Goal: Task Accomplishment & Management: Use online tool/utility

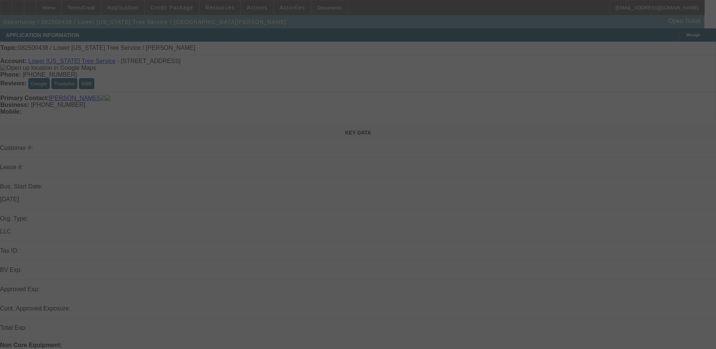
select select "0"
select select "2"
select select "0.1"
select select "4"
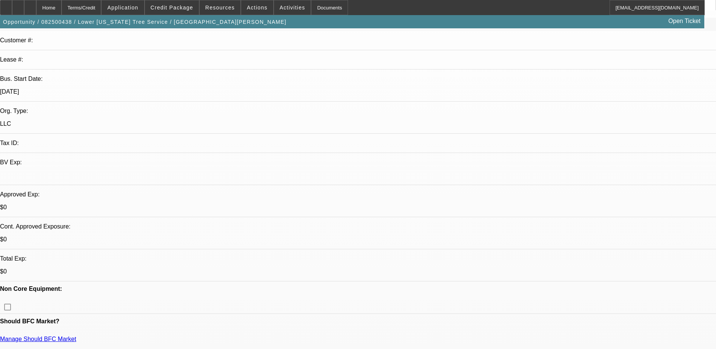
scroll to position [113, 0]
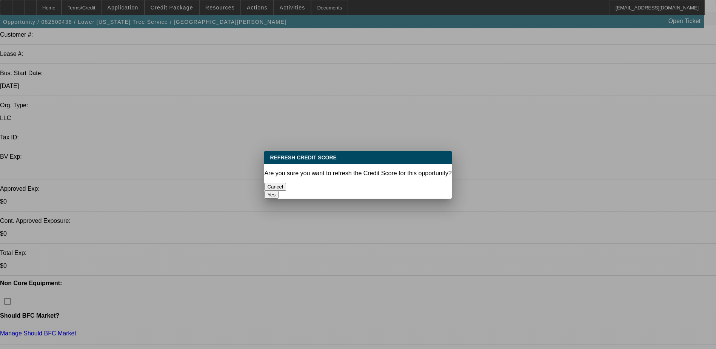
click at [279, 191] on button "Yes" at bounding box center [271, 195] width 14 height 8
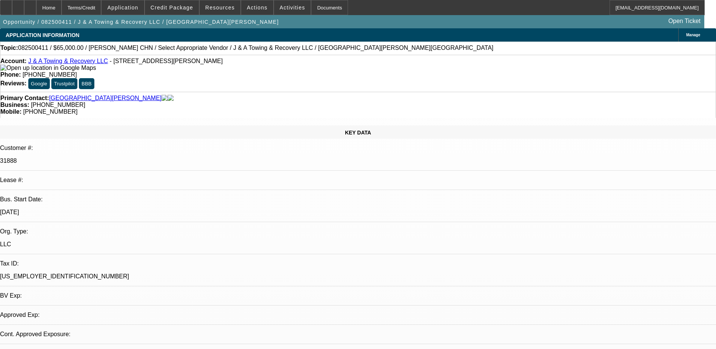
select select "0"
select select "2"
select select "0.1"
select select "1"
select select "2"
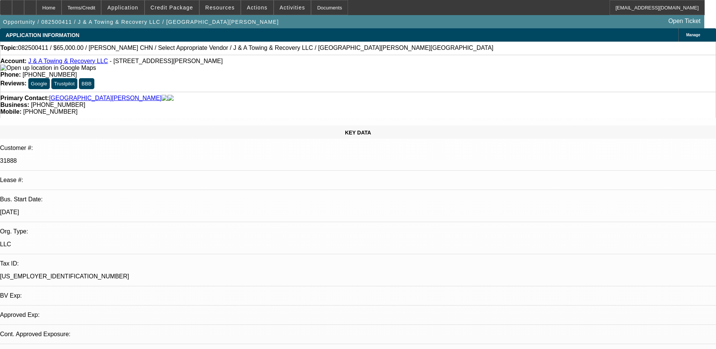
select select "4"
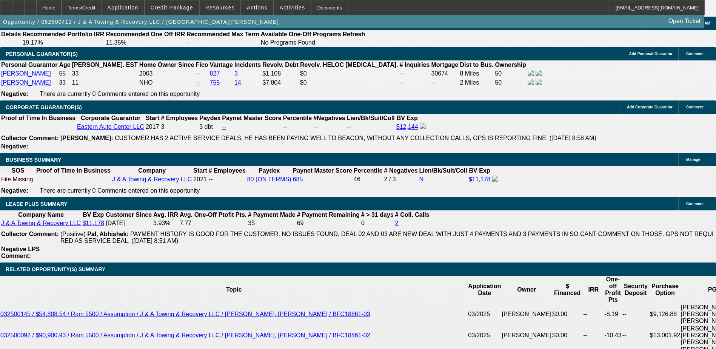
scroll to position [1132, 0]
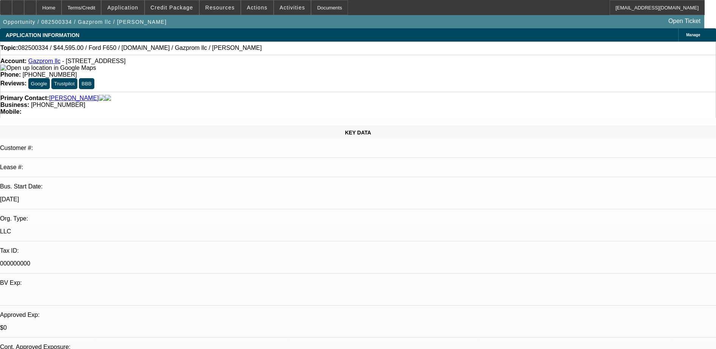
select select "0"
select select "0.1"
select select "0"
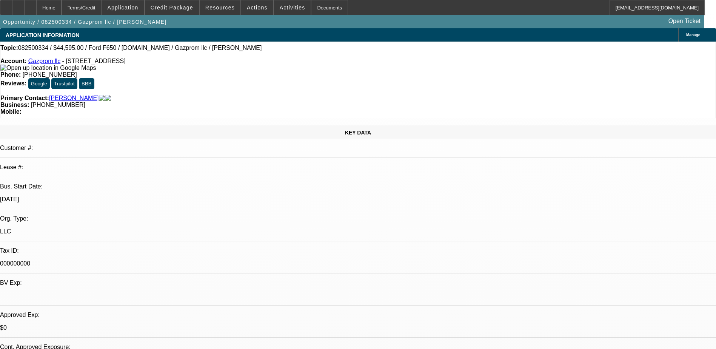
select select "0.1"
select select "1"
select select "4"
select select "1"
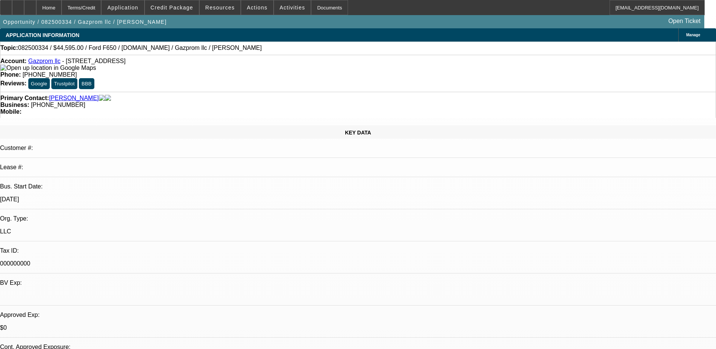
select select "2"
select select "4"
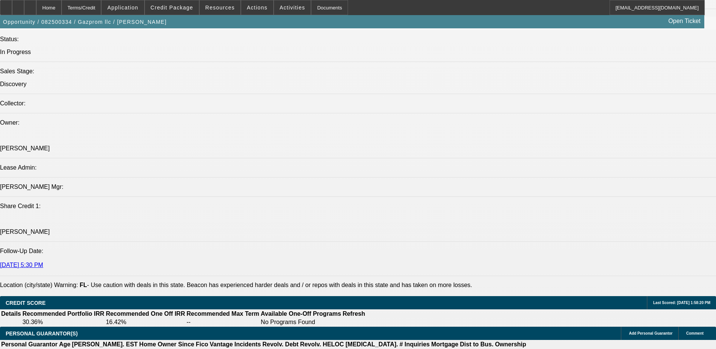
scroll to position [943, 0]
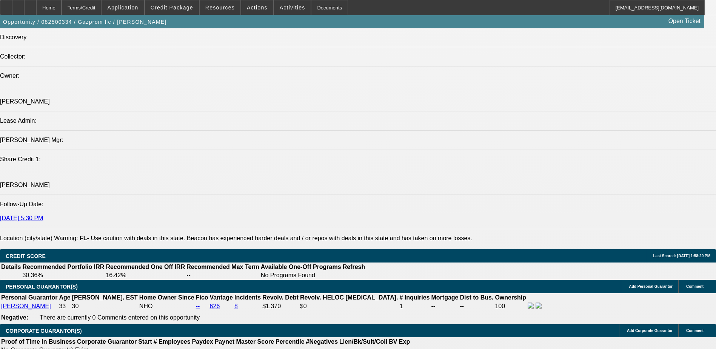
scroll to position [906, 0]
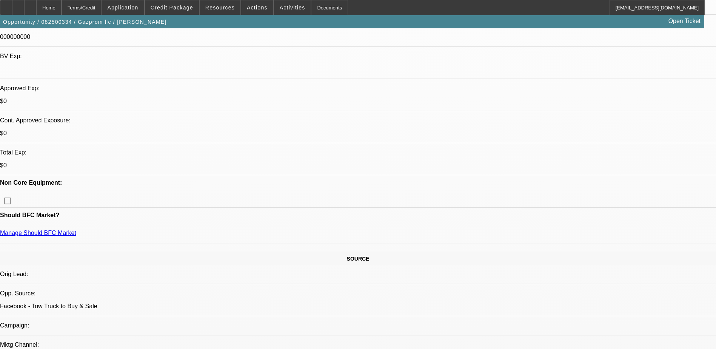
scroll to position [0, 0]
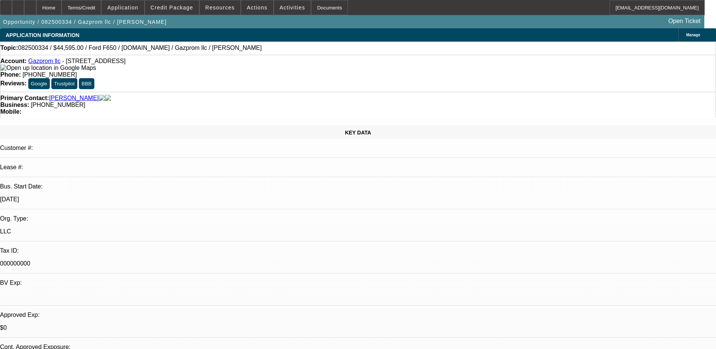
click at [52, 64] on link "Gazprom llc" at bounding box center [44, 61] width 32 height 6
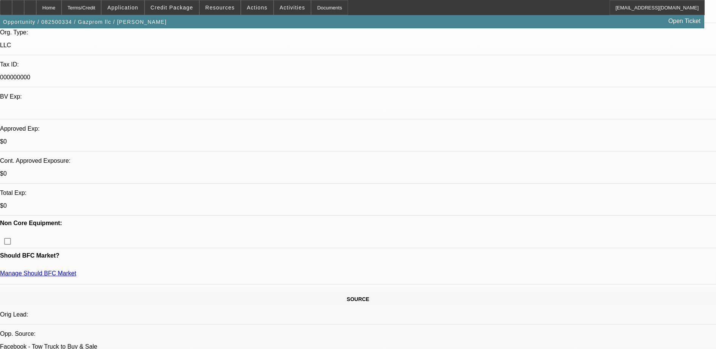
scroll to position [189, 0]
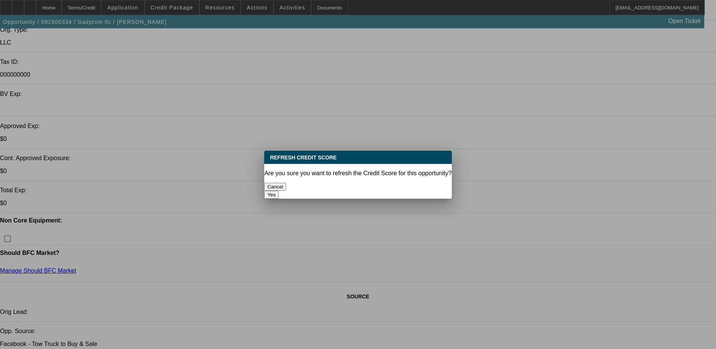
scroll to position [0, 0]
click at [279, 191] on button "Yes" at bounding box center [271, 195] width 14 height 8
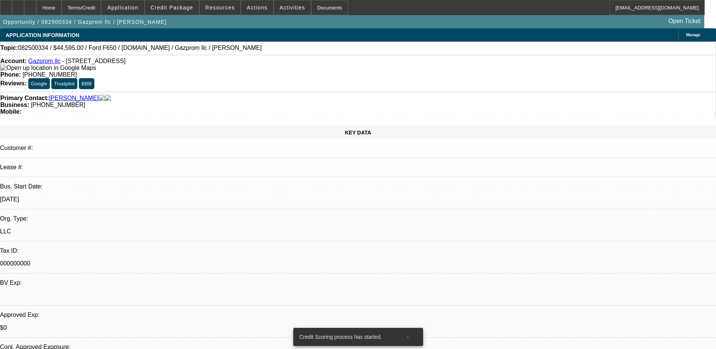
scroll to position [189, 0]
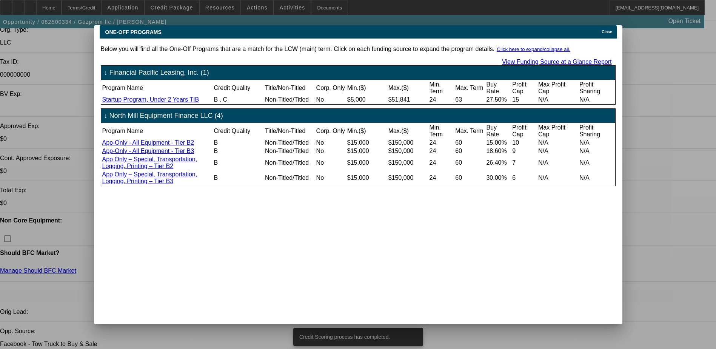
scroll to position [0, 0]
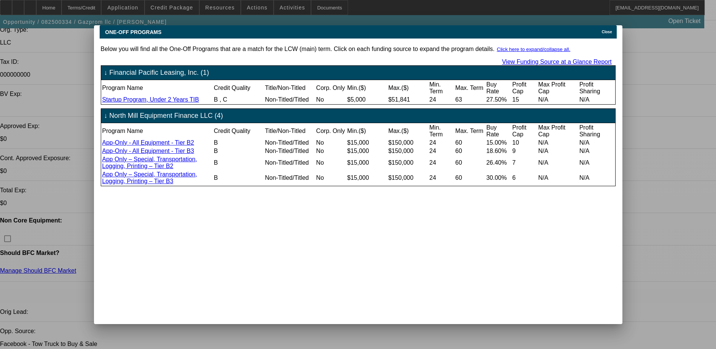
click at [600, 30] on icon at bounding box center [600, 32] width 0 height 4
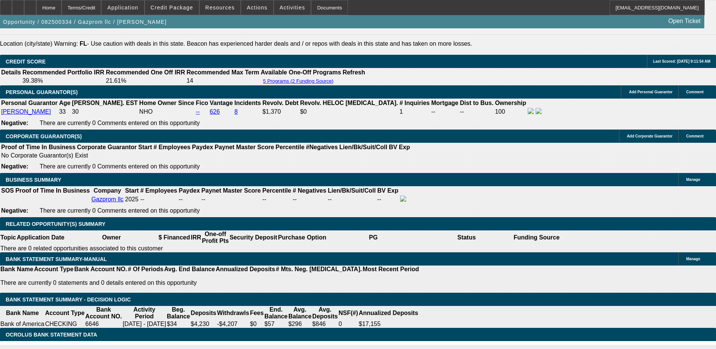
scroll to position [981, 0]
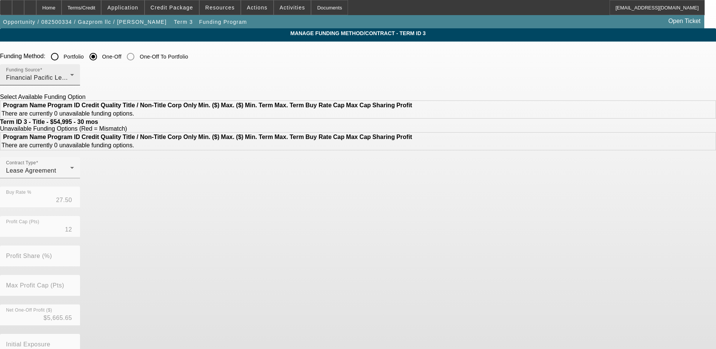
click at [70, 77] on div "Financial Pacific Leasing, Inc." at bounding box center [38, 77] width 64 height 9
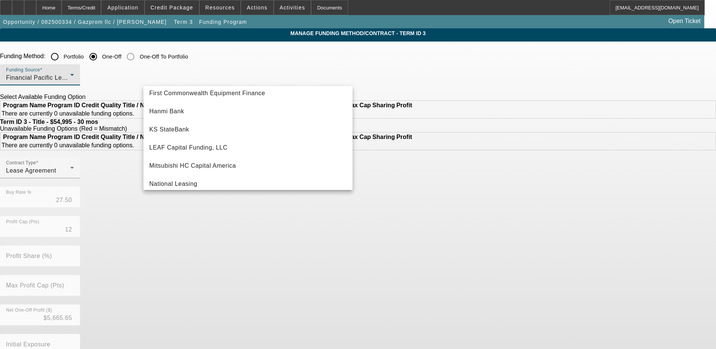
scroll to position [159, 0]
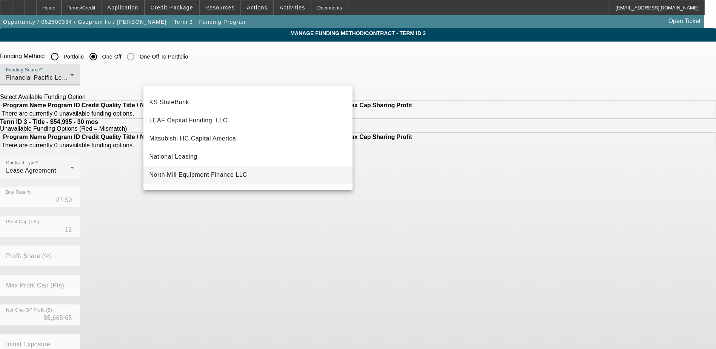
click at [200, 171] on span "North Mill Equipment Finance LLC" at bounding box center [198, 174] width 98 height 9
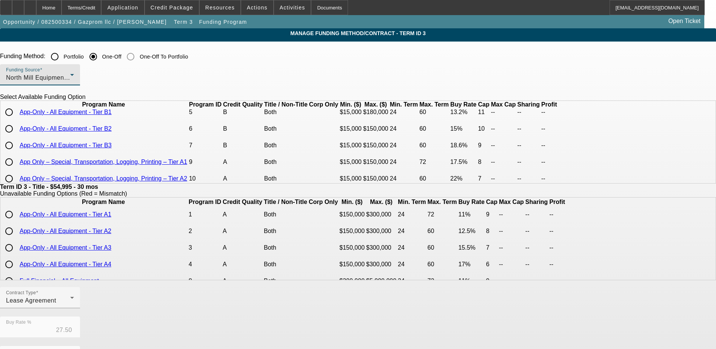
scroll to position [55, 0]
click at [17, 153] on input "radio" at bounding box center [9, 145] width 15 height 15
radio input "true"
type input "15.00"
type input "10"
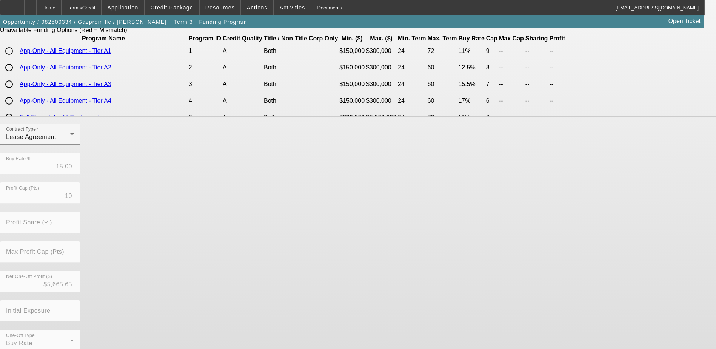
scroll to position [173, 0]
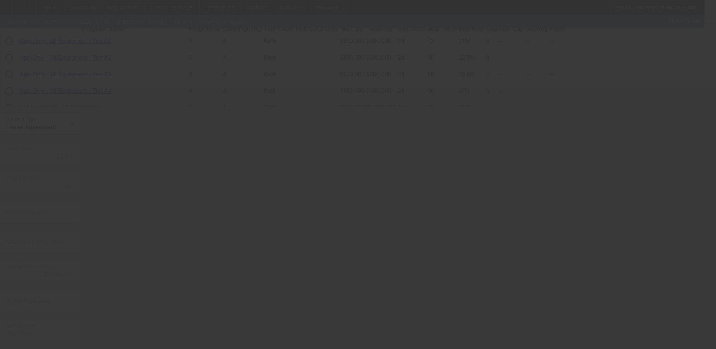
type input "27.50"
type input "12"
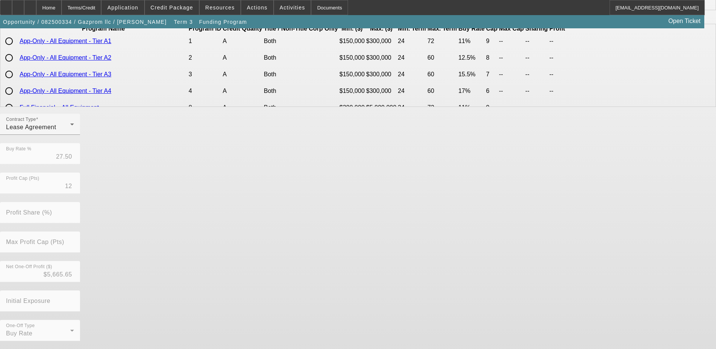
scroll to position [0, 0]
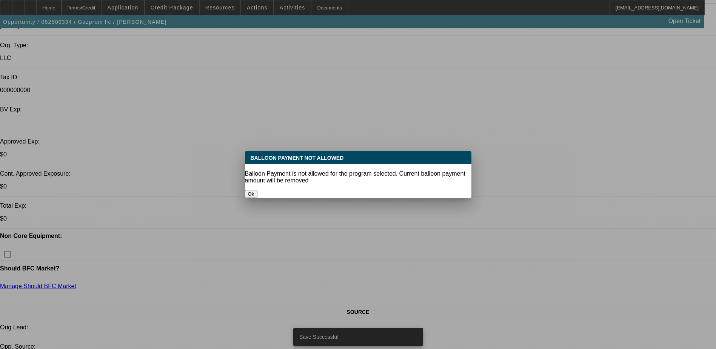
select select "0"
select select "0.1"
select select "4"
select select "0"
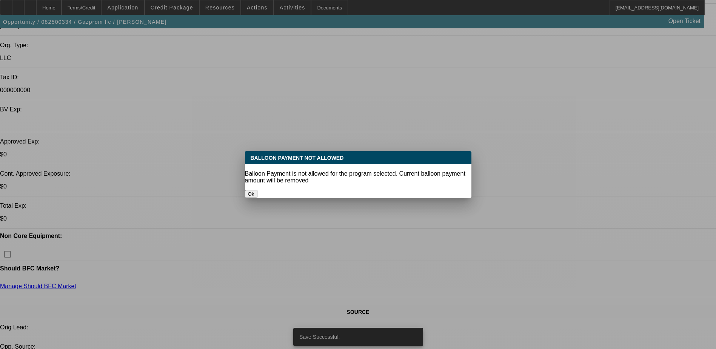
select select "0"
select select "2"
select select "0.1"
select select "4"
click at [257, 190] on button "Ok" at bounding box center [251, 194] width 12 height 8
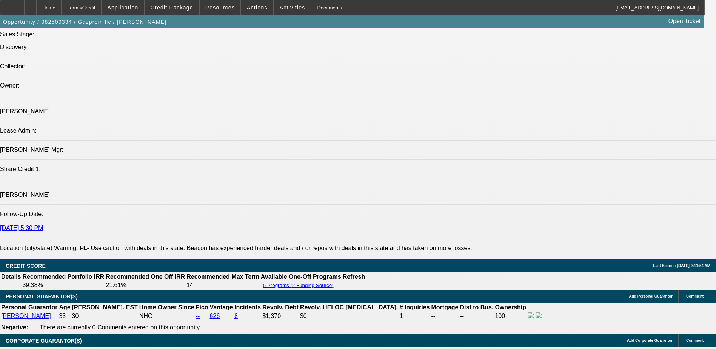
scroll to position [1079, 0]
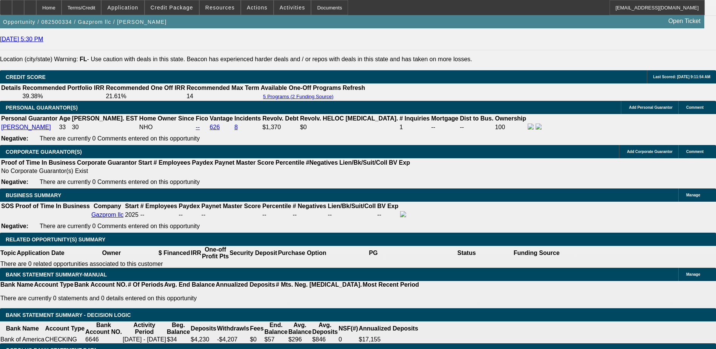
select select "2"
type input "UNKNOWN"
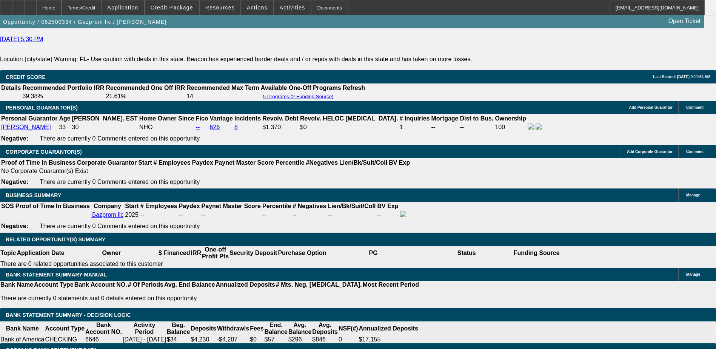
select select "0.05"
type input "$2,749.75"
type input "$2,441.02"
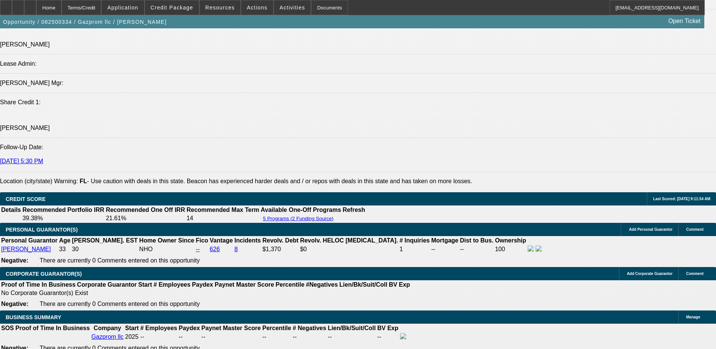
scroll to position [928, 0]
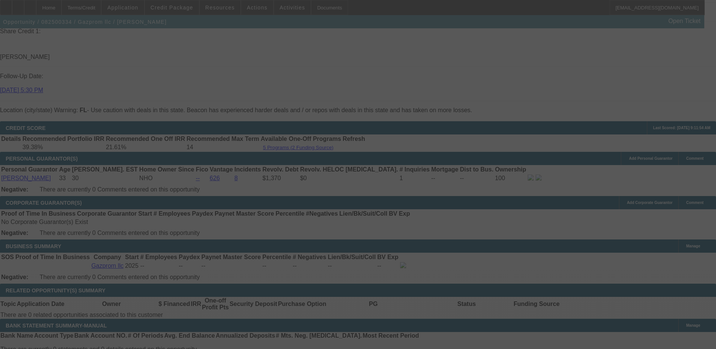
scroll to position [1117, 0]
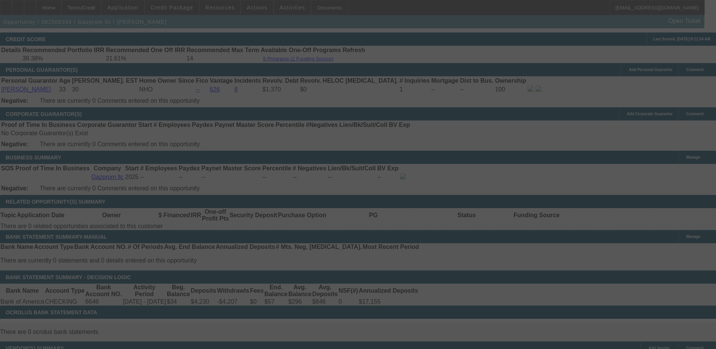
select select "0"
select select "2"
select select "0.1"
select select "4"
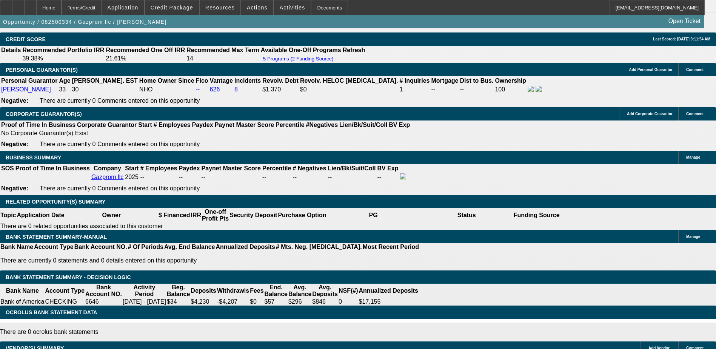
type input "UNKNOWN"
type input "2"
type input "$1,786.86"
type input "21"
type input "$2,253.32"
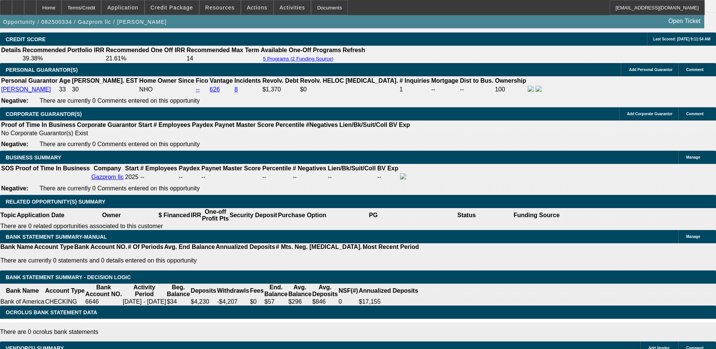
type input "218"
type input "$9,555.10"
type input "18"
type input "$2,175.45"
type input "18"
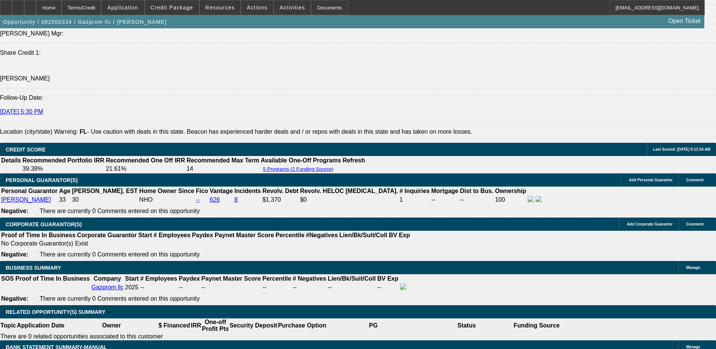
scroll to position [1003, 0]
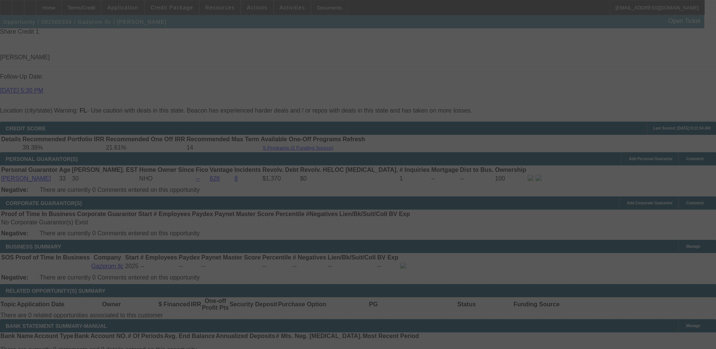
scroll to position [1079, 0]
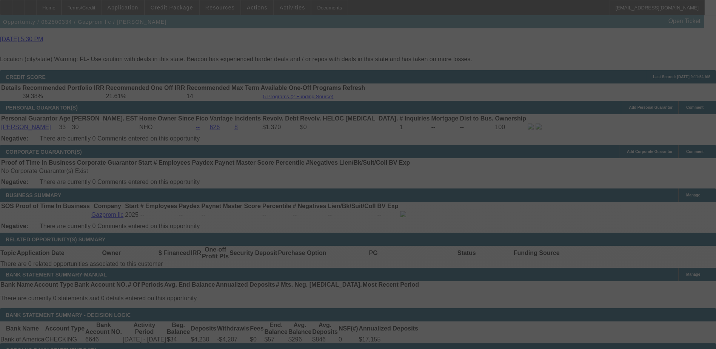
select select "0"
select select "2"
select select "0.1"
select select "4"
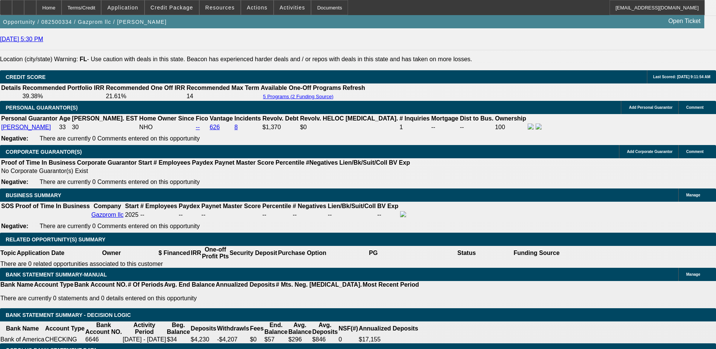
type input "UNKNOWN"
type input "17"
type input "$2,149.84"
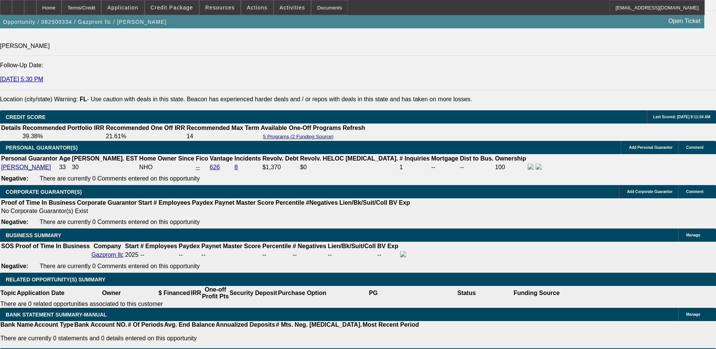
scroll to position [966, 0]
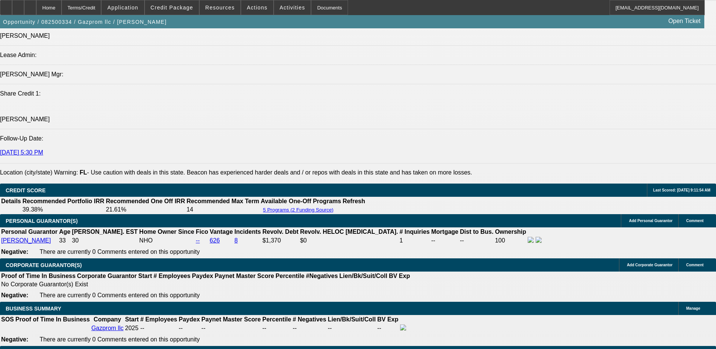
type input "17"
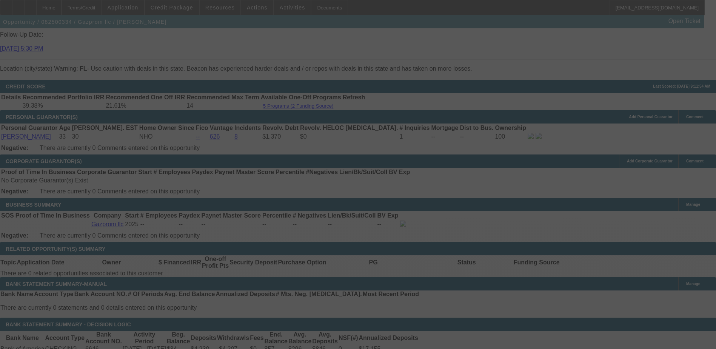
scroll to position [1079, 0]
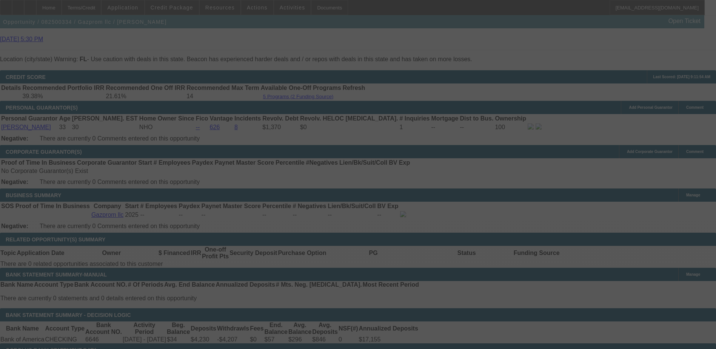
select select "0"
select select "2"
select select "0.1"
select select "4"
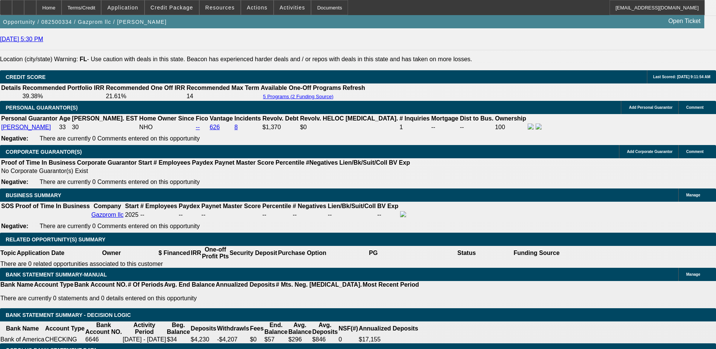
type input "UNKNOWN"
type input "20"
type input "$2,269.70"
type input "20"
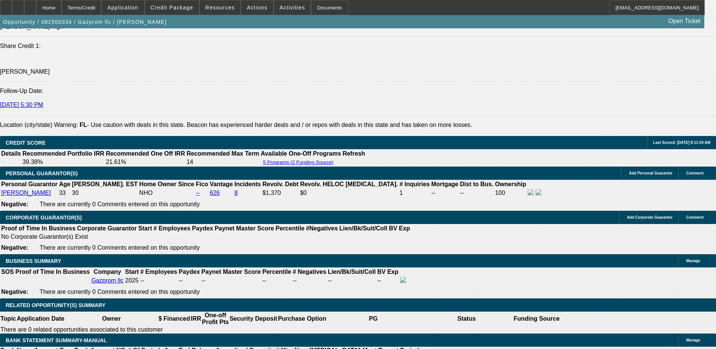
scroll to position [966, 0]
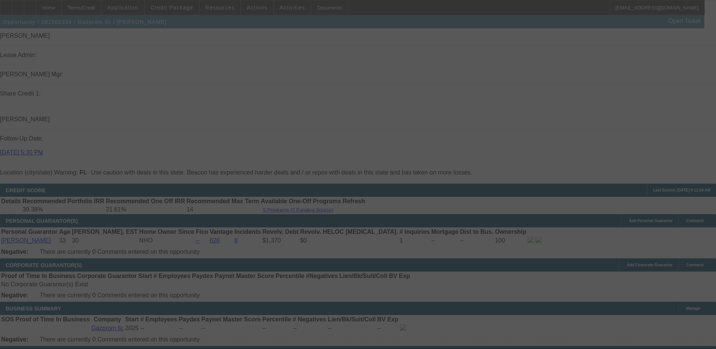
select select "0"
select select "2"
select select "0.1"
select select "4"
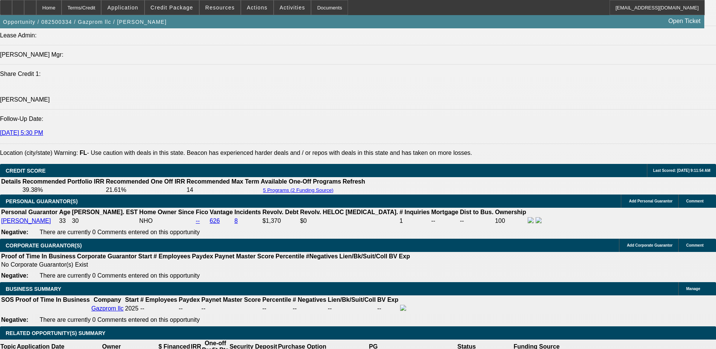
scroll to position [1003, 0]
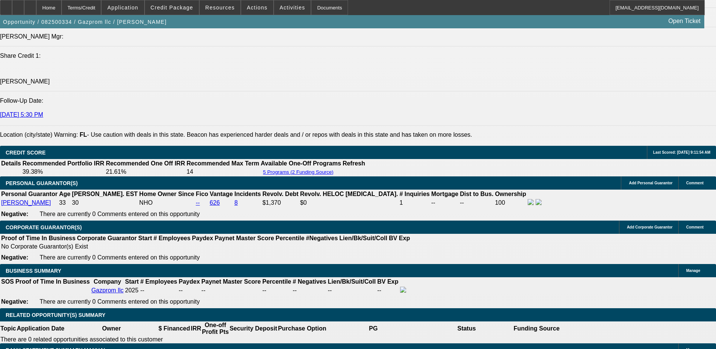
type input "UNKNOWN"
type input "3024"
type input "$750.87"
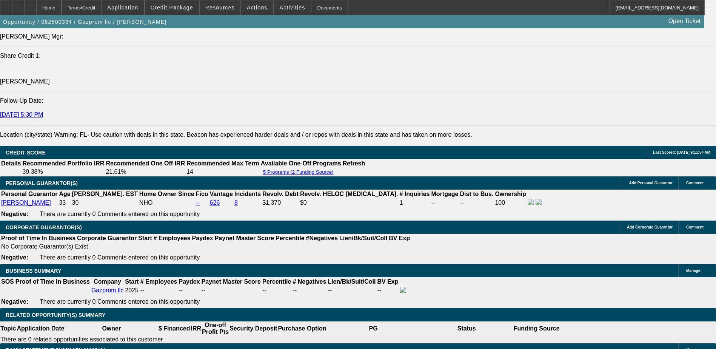
type input "324"
type input "$0.17"
type input "24"
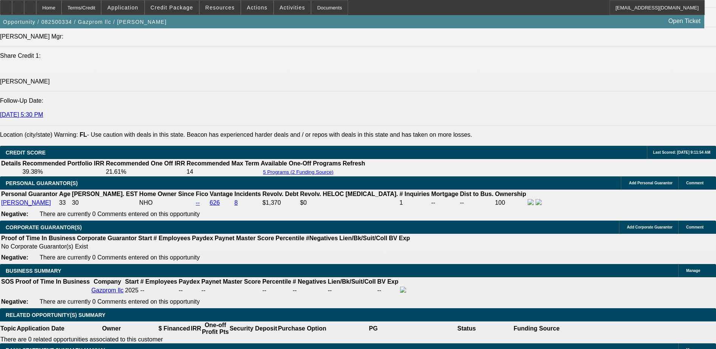
type input "0"
type input "17"
type input "$2,199.63"
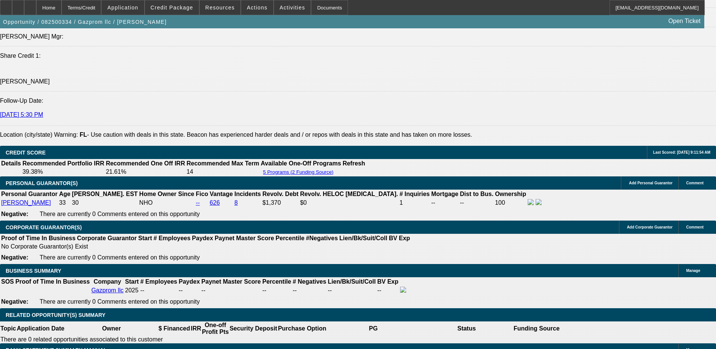
type input "17"
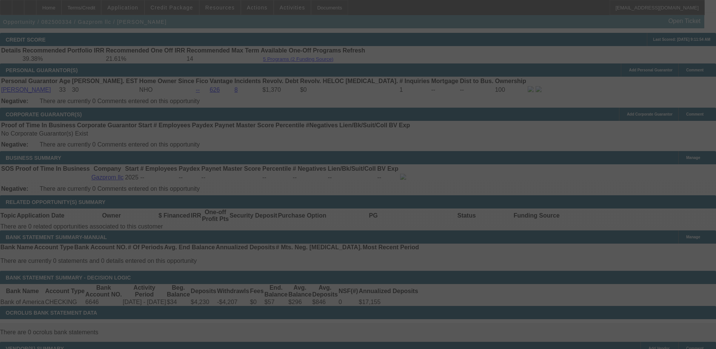
scroll to position [1117, 0]
select select "0"
select select "2"
select select "0.1"
select select "4"
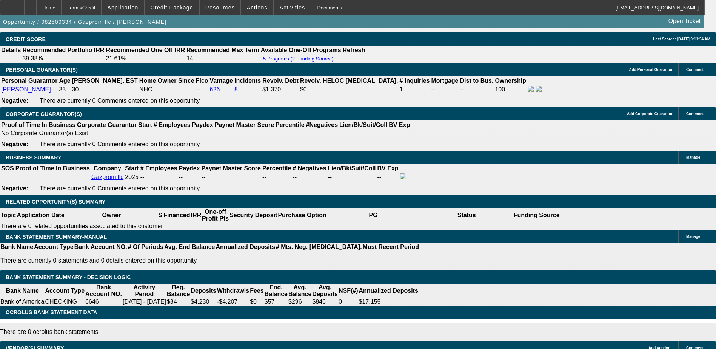
type input "UNKNOWN"
type input "17"
type input "$2,583.12"
type input "17"
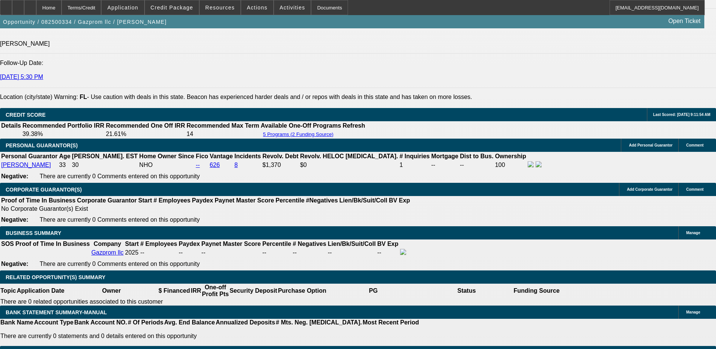
scroll to position [966, 0]
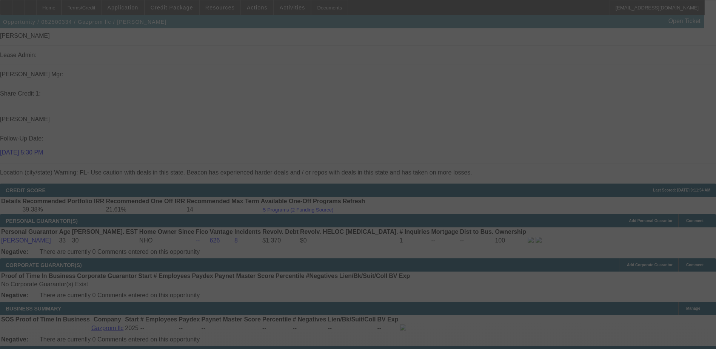
select select "0"
select select "2"
select select "0.1"
select select "4"
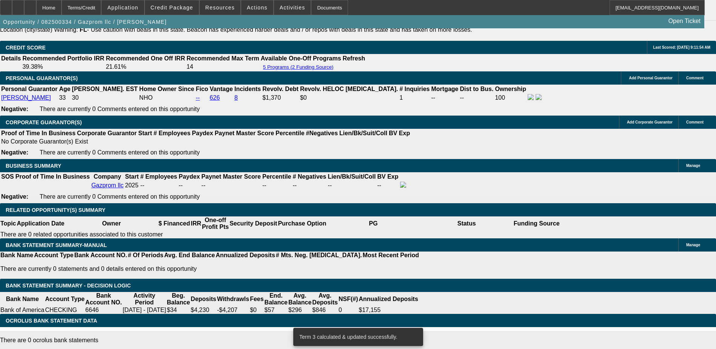
scroll to position [1117, 0]
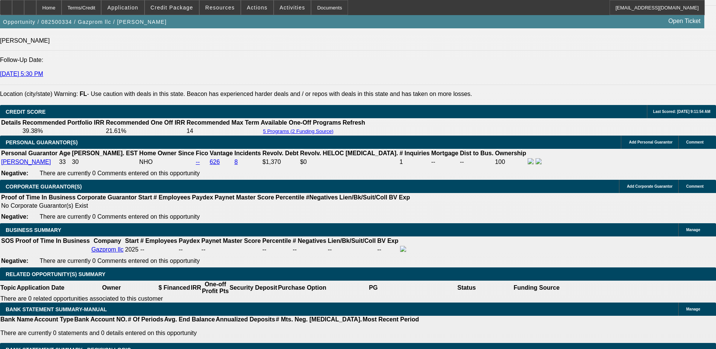
scroll to position [1041, 0]
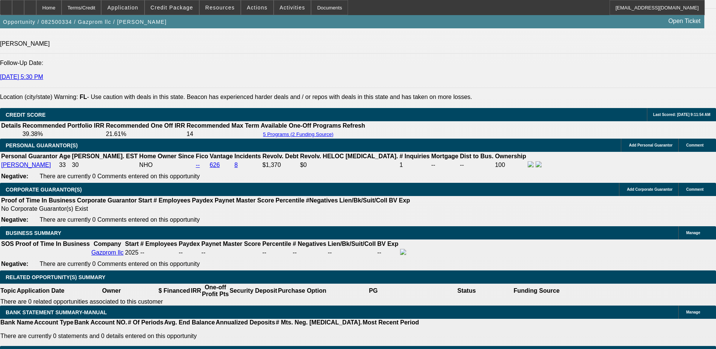
select select "0.2"
type input "$10,999.00"
type input "UNKNOWN"
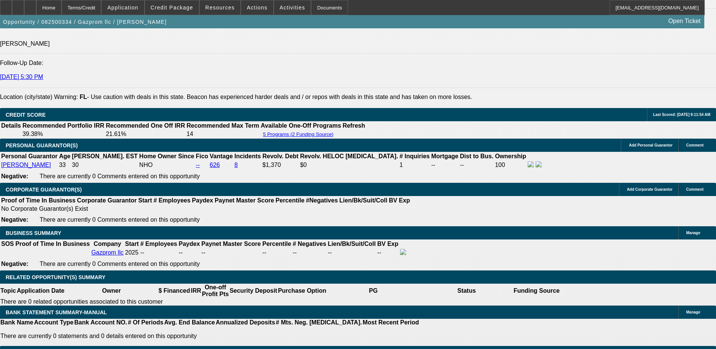
type input "$2,239.21"
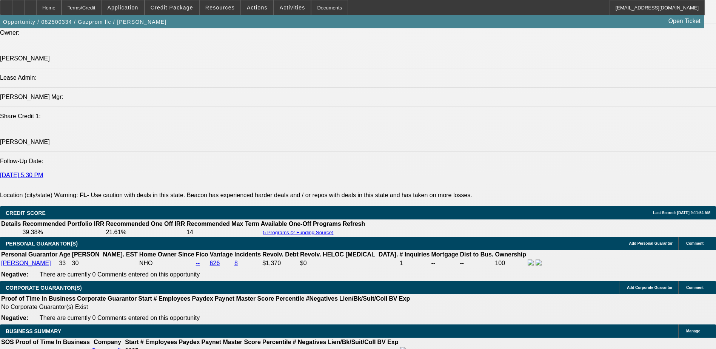
scroll to position [928, 0]
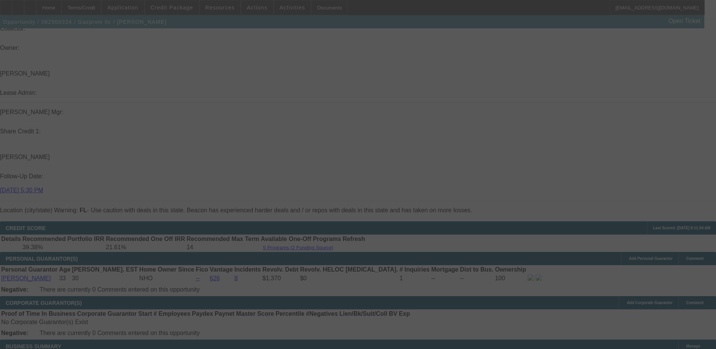
select select "0.2"
select select "0"
select select "2"
select select "0.1"
select select "4"
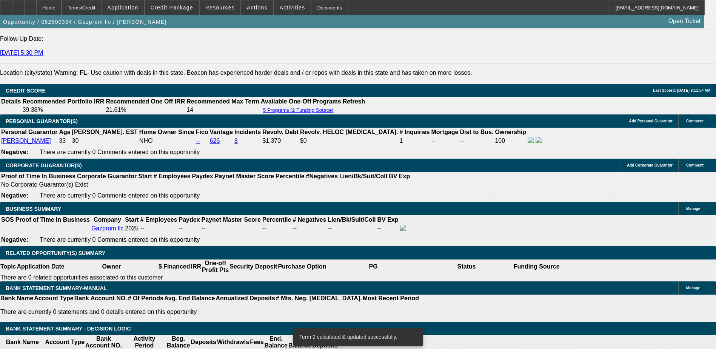
scroll to position [1079, 0]
